Goal: Task Accomplishment & Management: Manage account settings

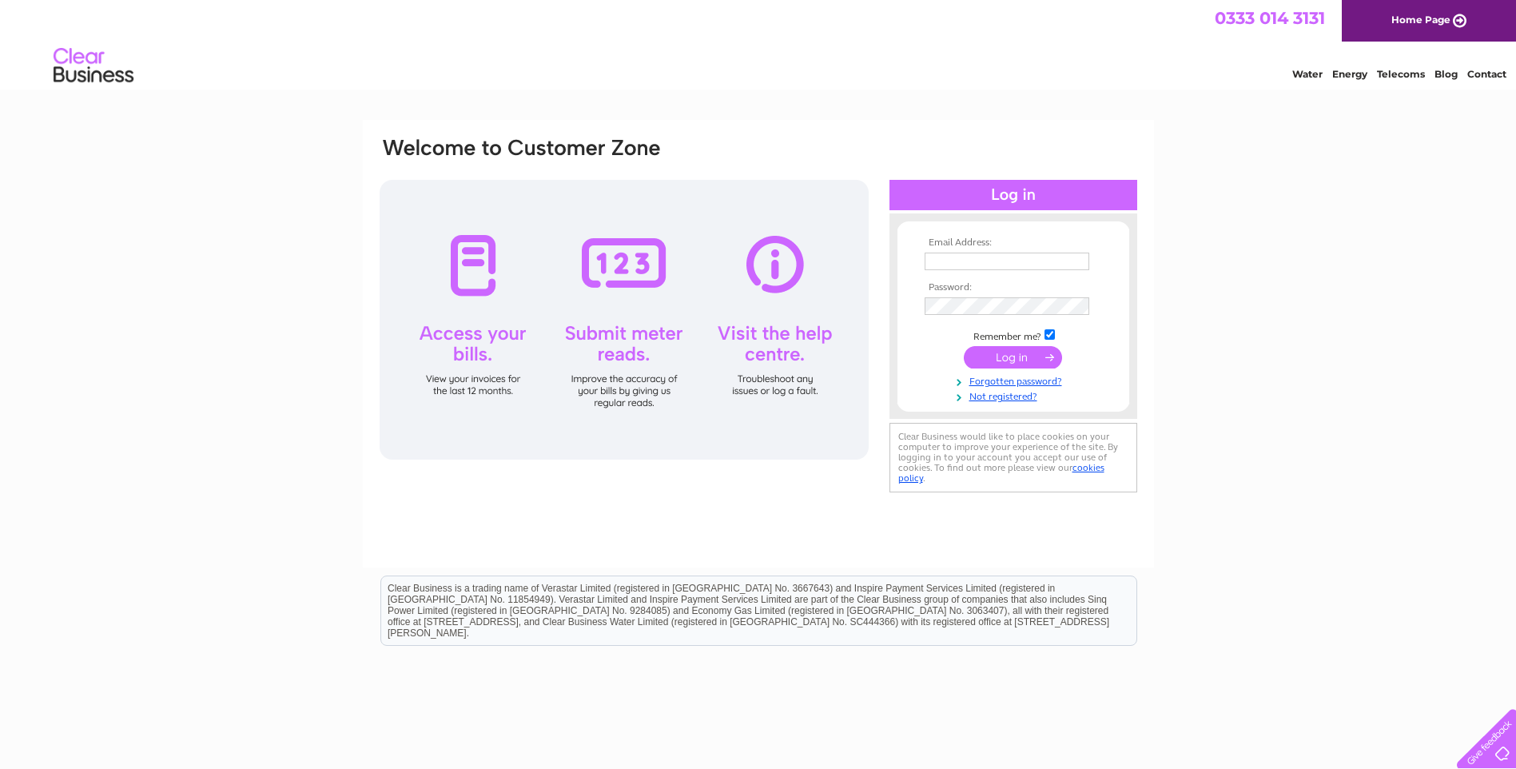
type input "accounts@flycup.org"
click at [1011, 346] on input "submit" at bounding box center [1013, 357] width 98 height 22
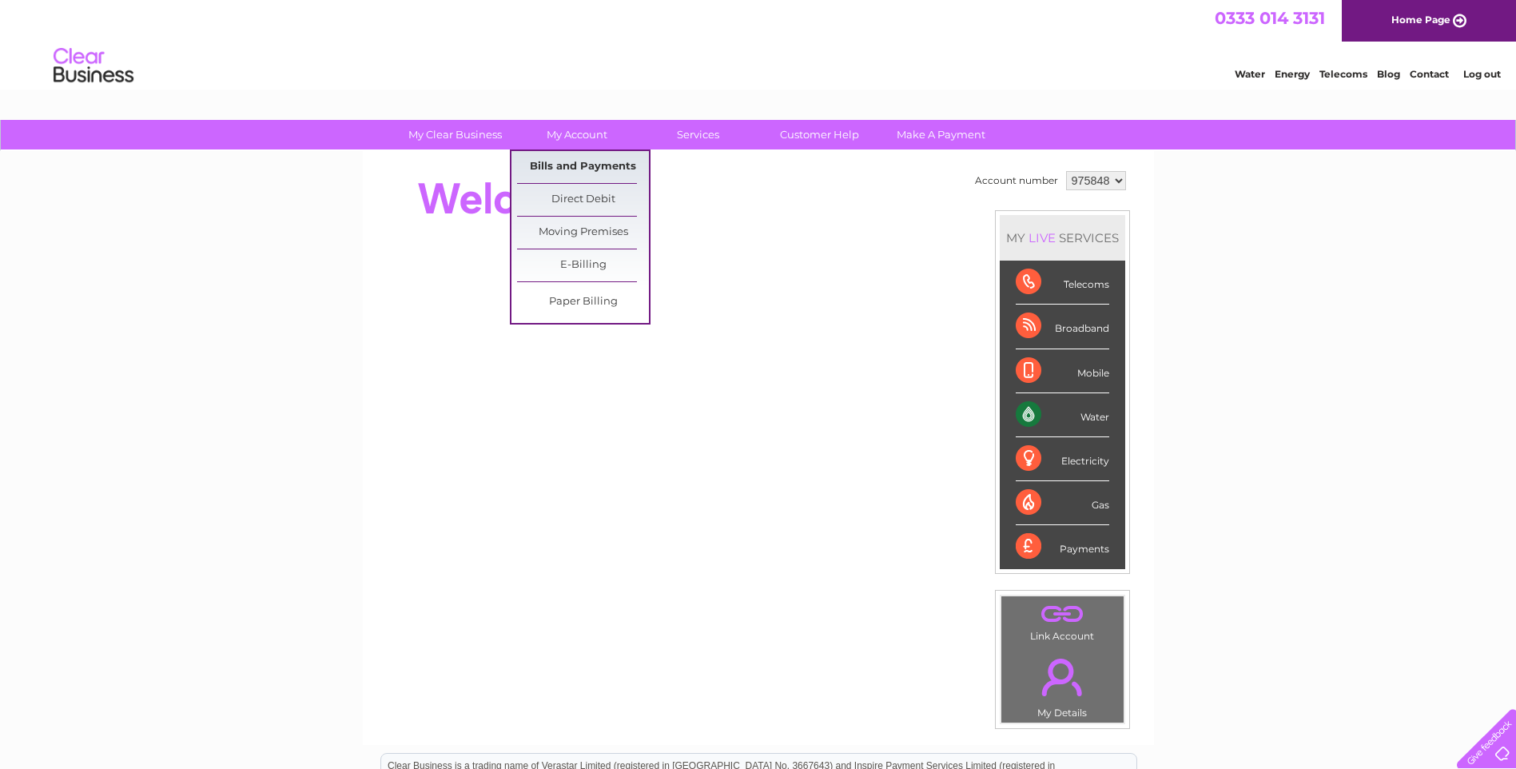
click at [558, 171] on link "Bills and Payments" at bounding box center [583, 167] width 132 height 32
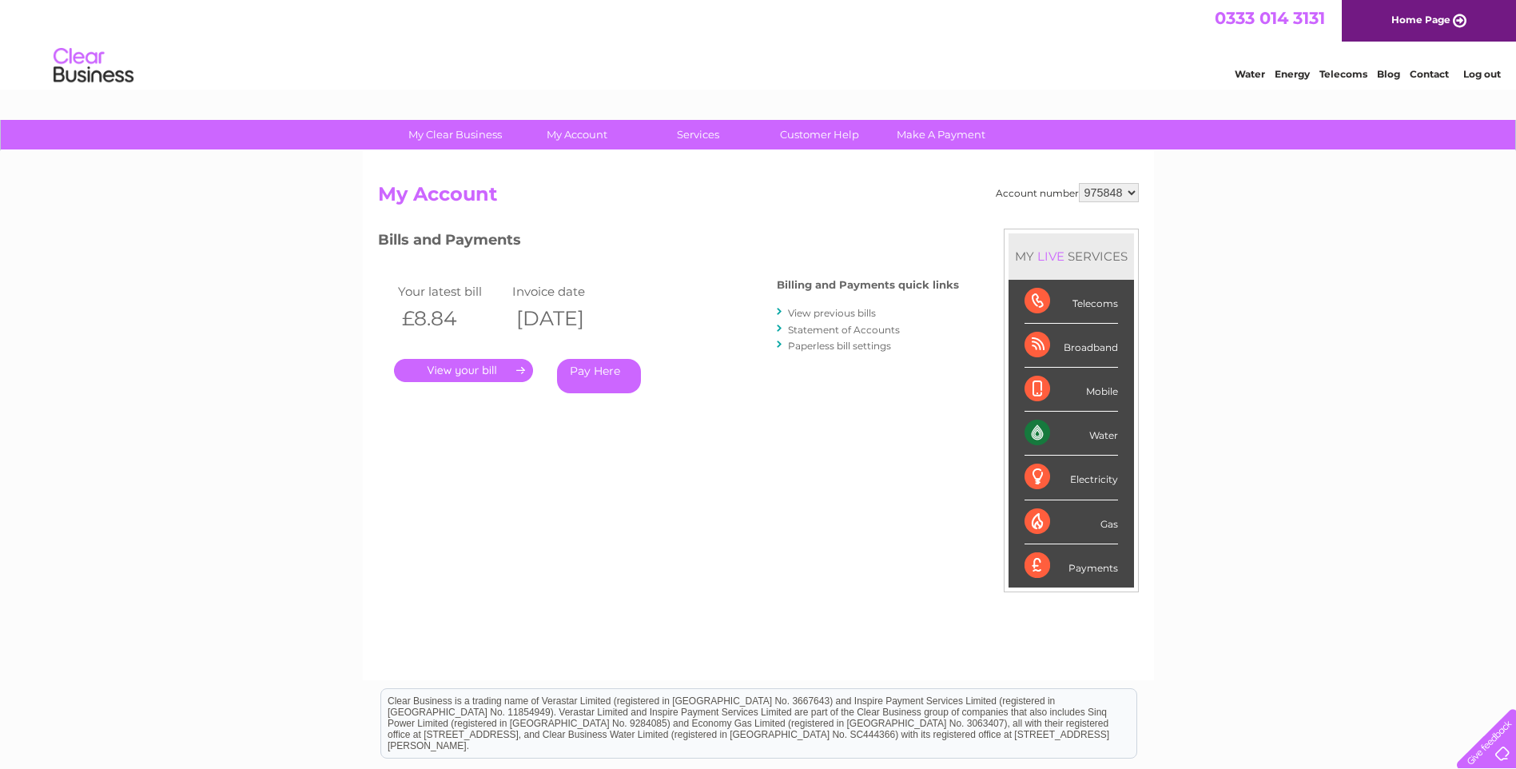
click at [477, 363] on link "." at bounding box center [463, 370] width 139 height 23
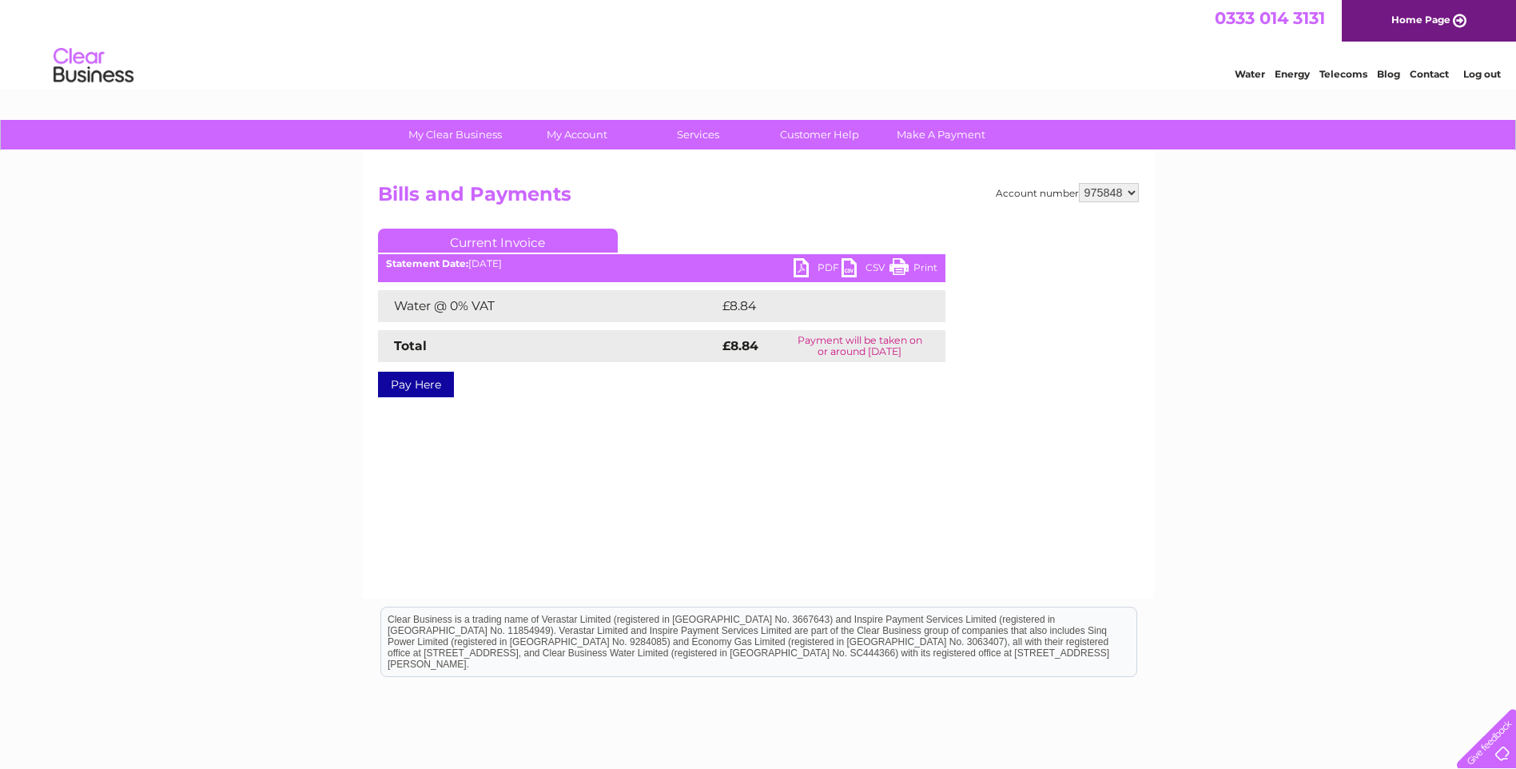
click at [824, 262] on link "PDF" at bounding box center [817, 269] width 48 height 23
click at [1477, 72] on link "Log out" at bounding box center [1482, 74] width 38 height 12
